Goal: Task Accomplishment & Management: Use online tool/utility

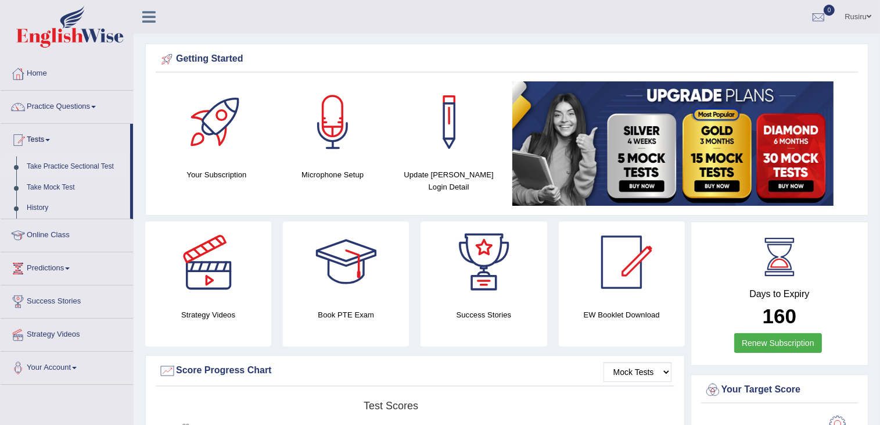
click at [60, 167] on link "Take Practice Sectional Test" at bounding box center [75, 166] width 109 height 21
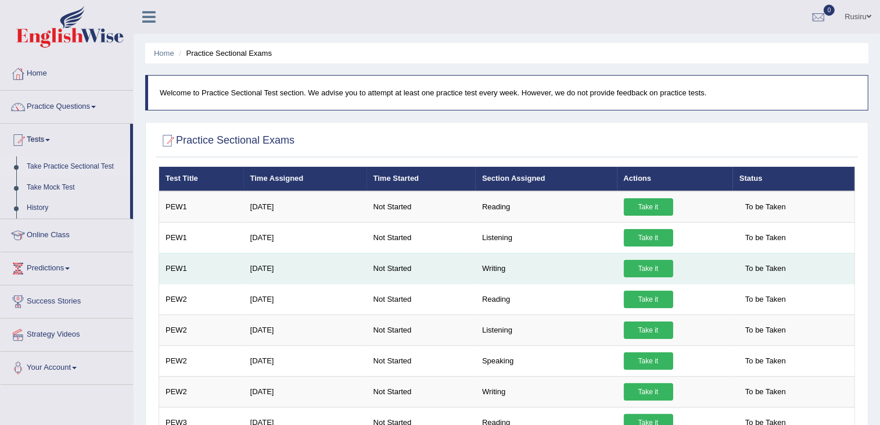
click at [626, 269] on link "Take it" at bounding box center [648, 268] width 49 height 17
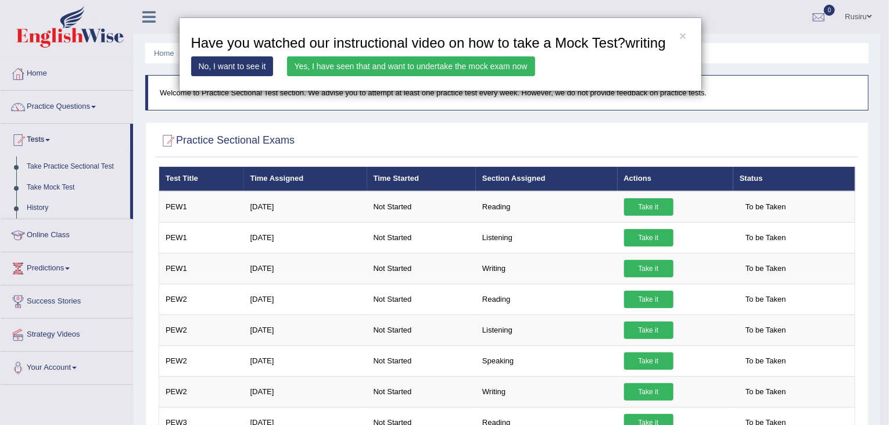
click at [458, 67] on link "Yes, I have seen that and want to undertake the mock exam now" at bounding box center [411, 66] width 248 height 20
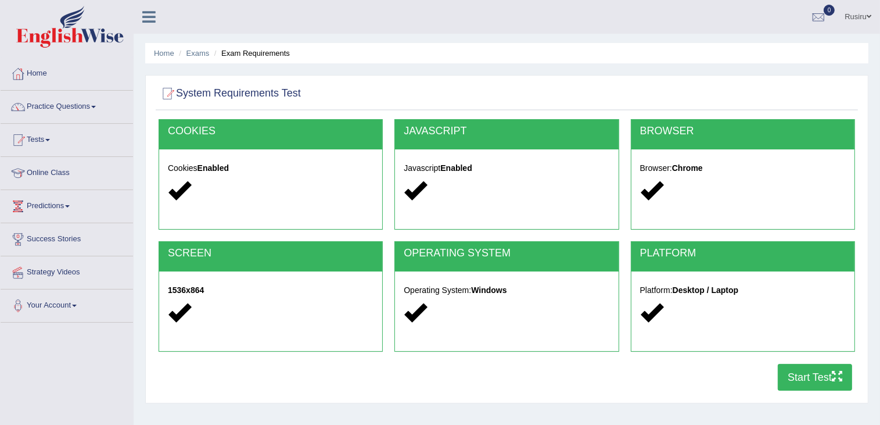
click at [806, 379] on button "Start Test" at bounding box center [815, 377] width 74 height 27
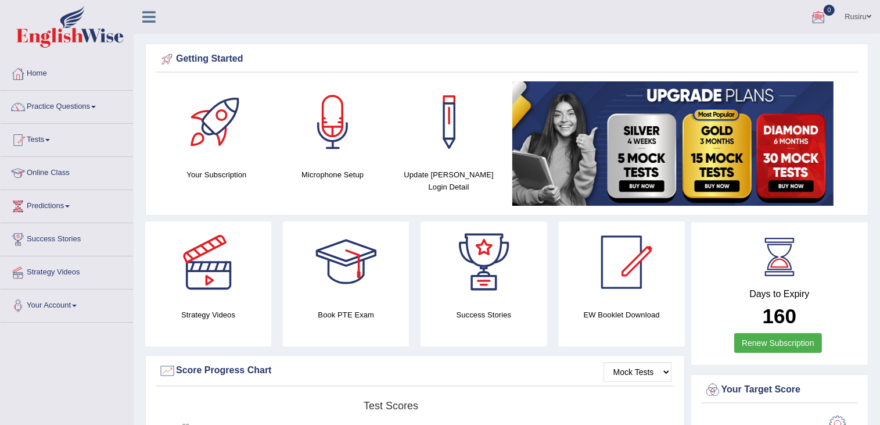
click at [825, 13] on div at bounding box center [818, 17] width 17 height 17
click at [42, 141] on link "Tests" at bounding box center [67, 138] width 132 height 29
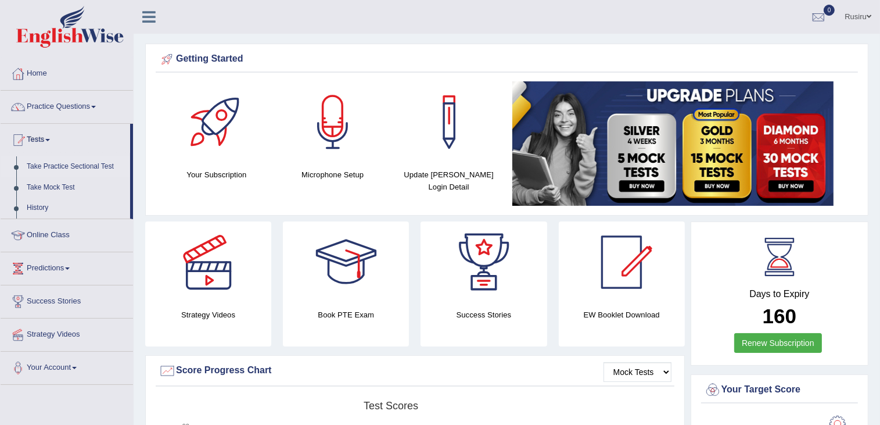
click at [51, 167] on link "Take Practice Sectional Test" at bounding box center [75, 166] width 109 height 21
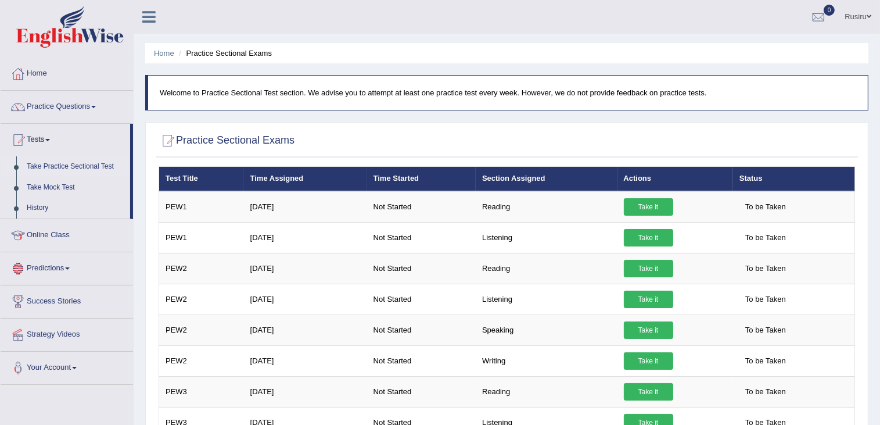
click at [58, 268] on link "Predictions" at bounding box center [67, 266] width 132 height 29
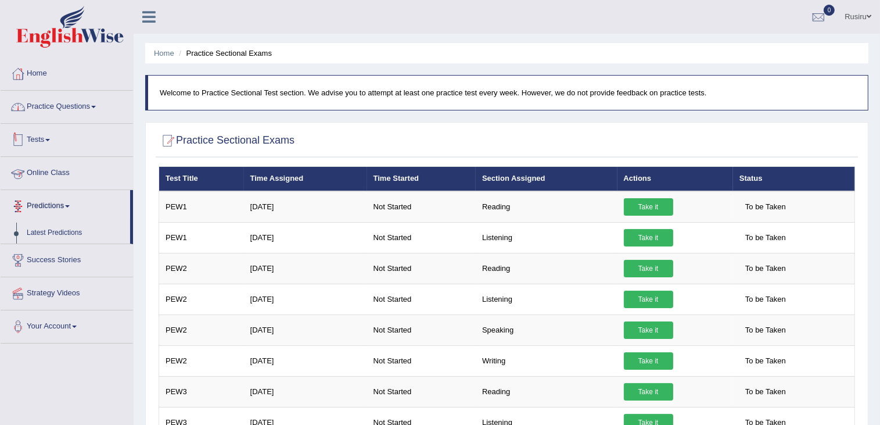
click at [55, 106] on link "Practice Questions" at bounding box center [67, 105] width 132 height 29
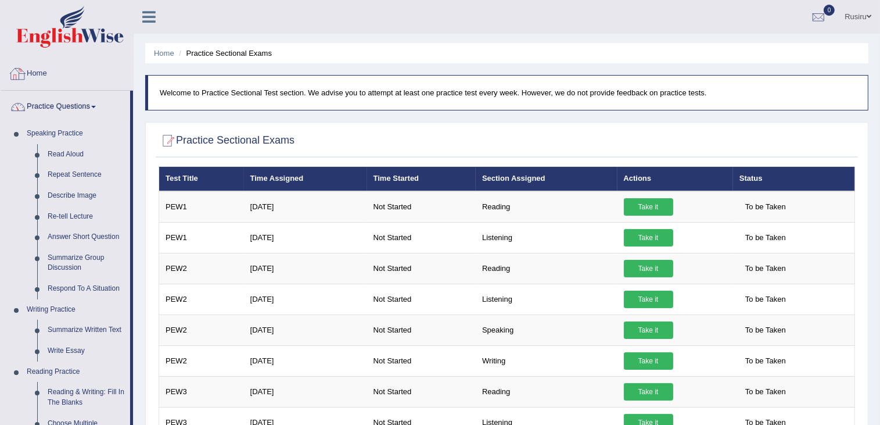
click at [39, 70] on link "Home" at bounding box center [67, 72] width 132 height 29
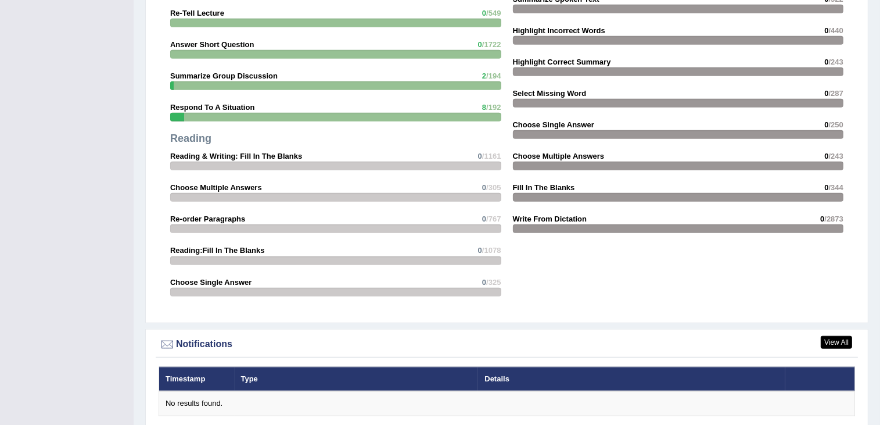
scroll to position [1111, 0]
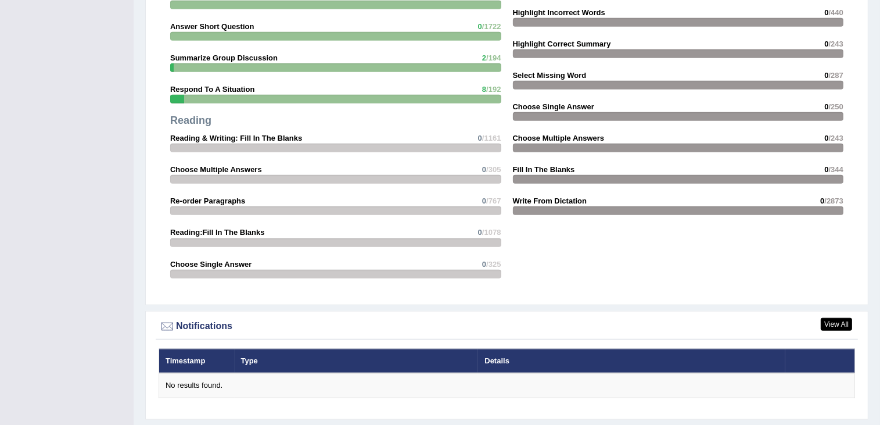
click at [195, 325] on div "Notifications" at bounding box center [507, 326] width 696 height 17
click at [164, 324] on div at bounding box center [167, 326] width 17 height 17
click at [839, 321] on link "View All" at bounding box center [836, 324] width 31 height 13
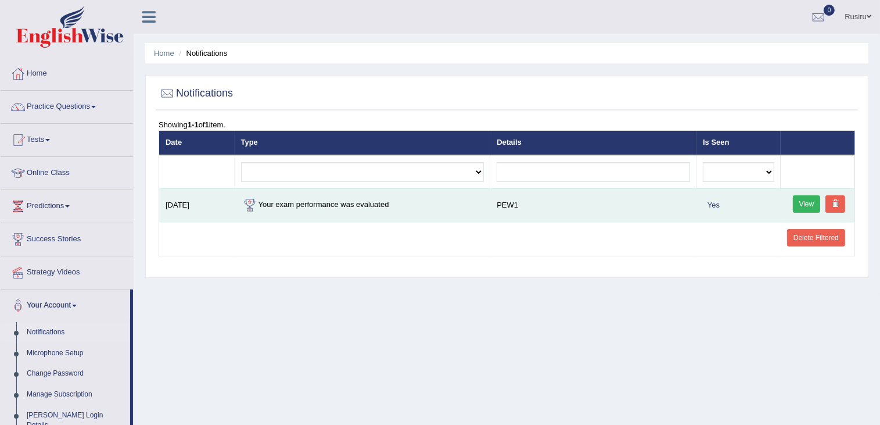
click at [811, 202] on link "View" at bounding box center [807, 203] width 28 height 17
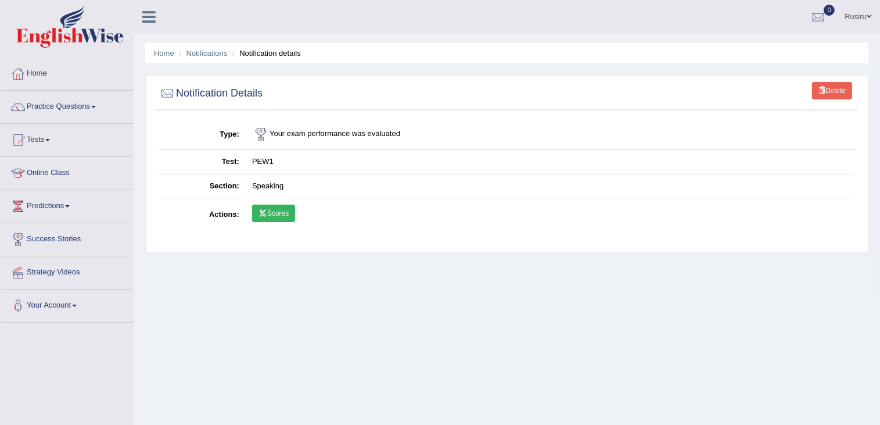
click at [268, 185] on td "Speaking" at bounding box center [550, 186] width 609 height 24
click at [270, 208] on link "Scores" at bounding box center [273, 212] width 43 height 17
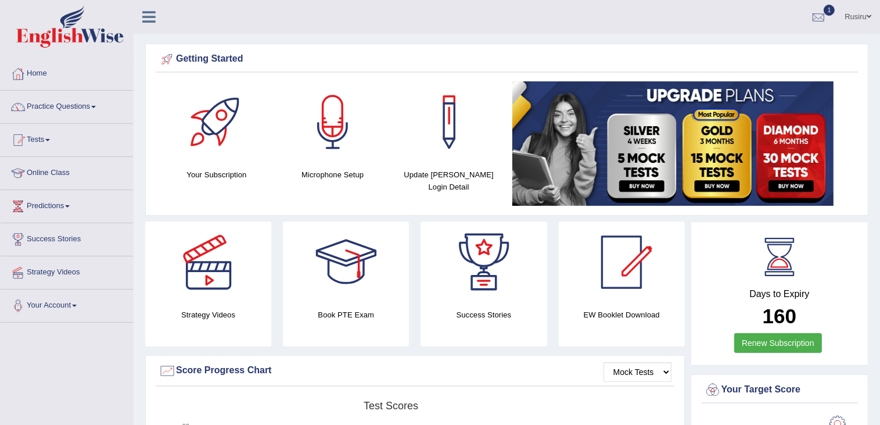
click at [820, 18] on div at bounding box center [818, 17] width 17 height 17
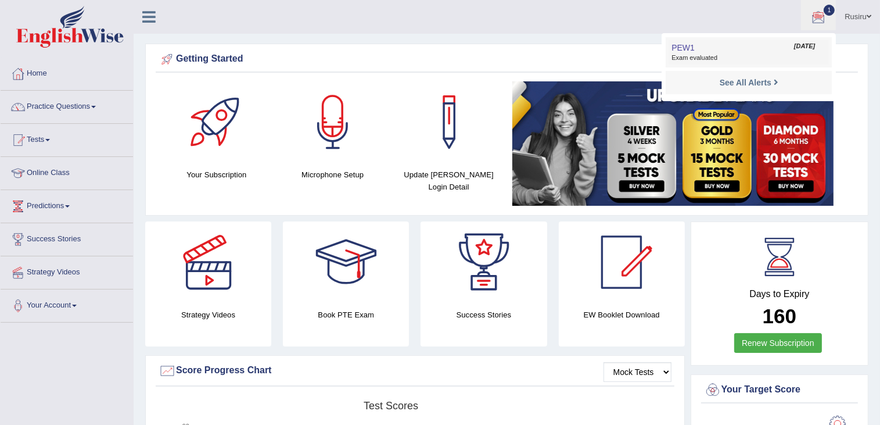
click at [703, 58] on span "Exam evaluated" at bounding box center [748, 57] width 154 height 9
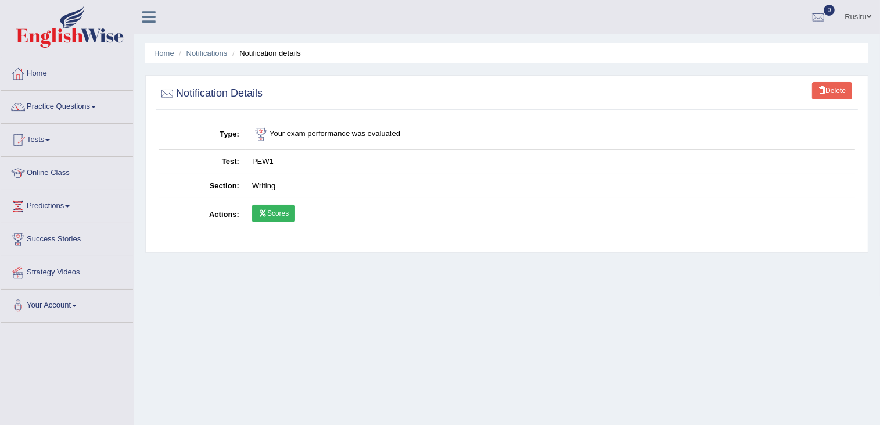
click at [276, 215] on link "Scores" at bounding box center [273, 212] width 43 height 17
click at [51, 70] on link "Home" at bounding box center [67, 72] width 132 height 29
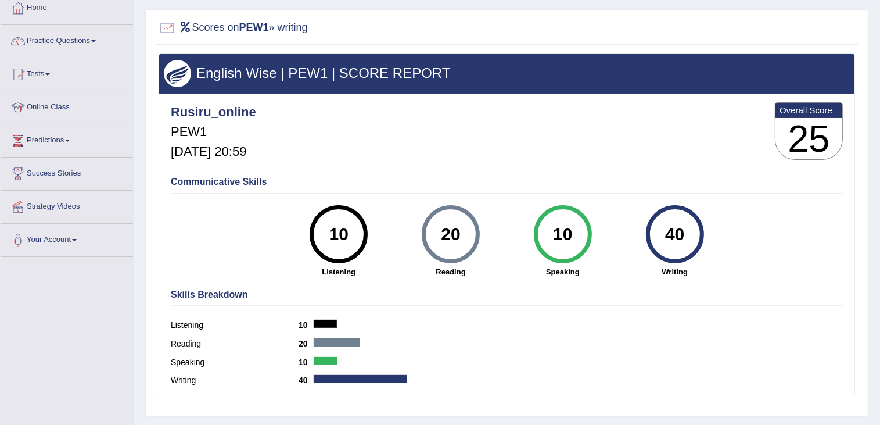
scroll to position [58, 0]
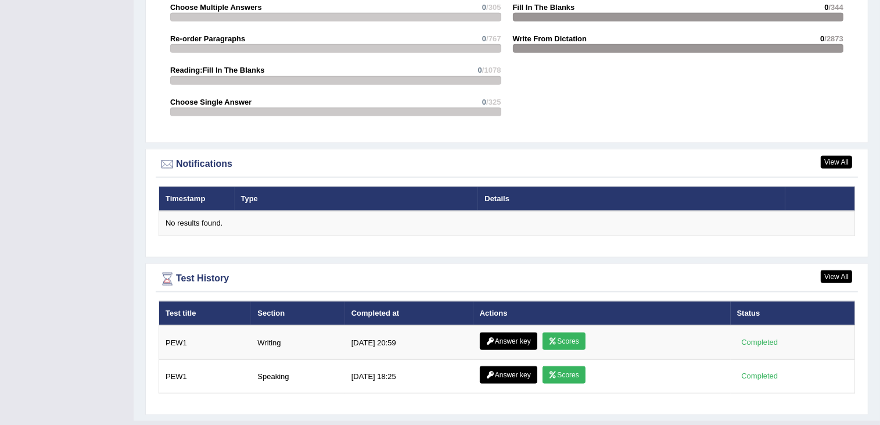
scroll to position [1293, 0]
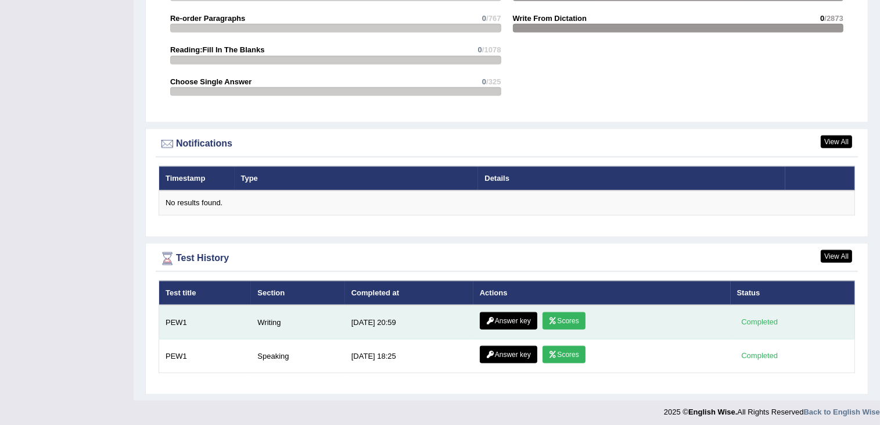
click at [523, 318] on link "Answer key" at bounding box center [509, 320] width 58 height 17
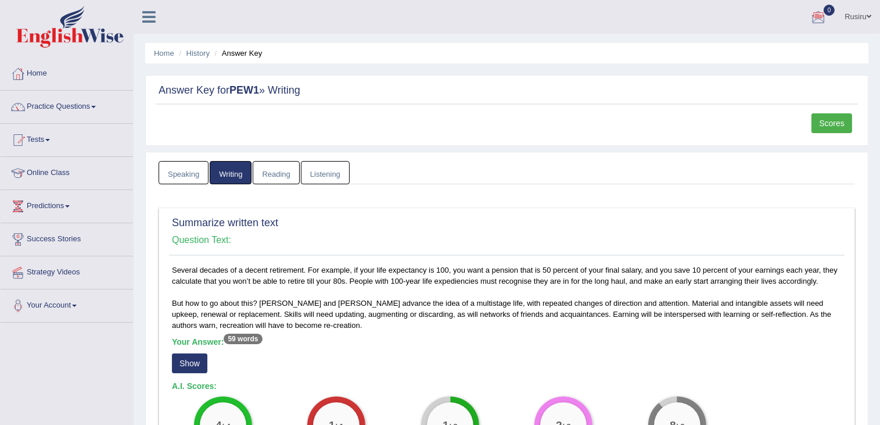
click at [230, 56] on li "Answer Key" at bounding box center [237, 53] width 51 height 11
click at [165, 55] on link "Home" at bounding box center [164, 53] width 20 height 9
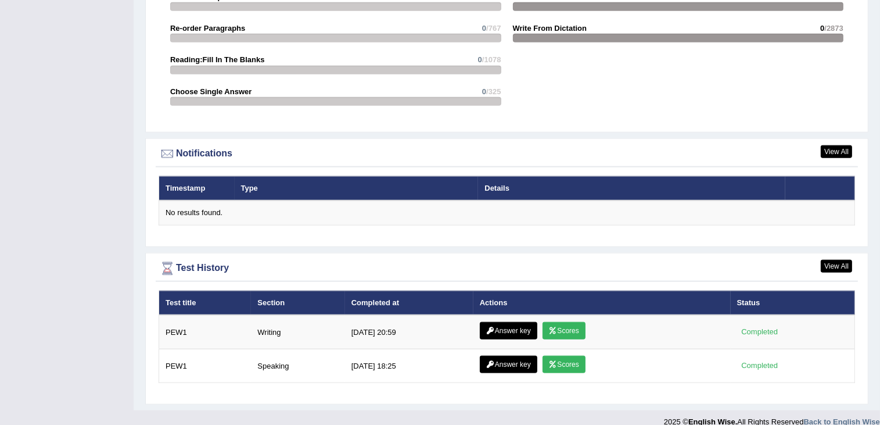
scroll to position [1293, 0]
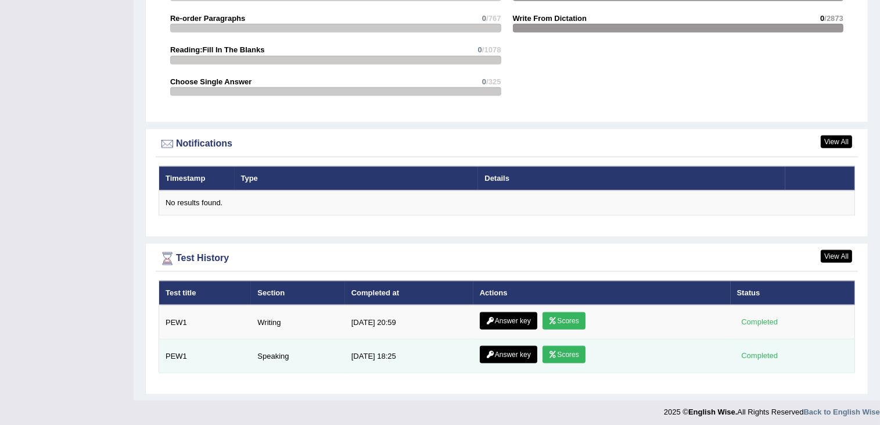
click at [504, 350] on link "Answer key" at bounding box center [509, 354] width 58 height 17
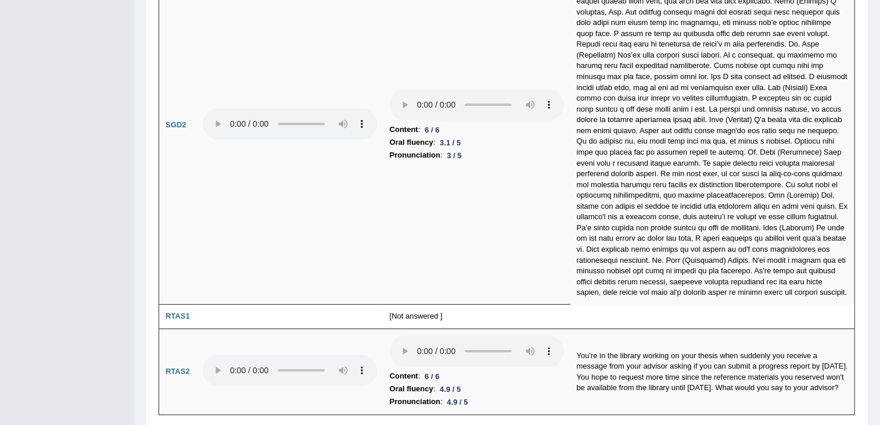
scroll to position [3747, 0]
